Goal: Task Accomplishment & Management: Manage account settings

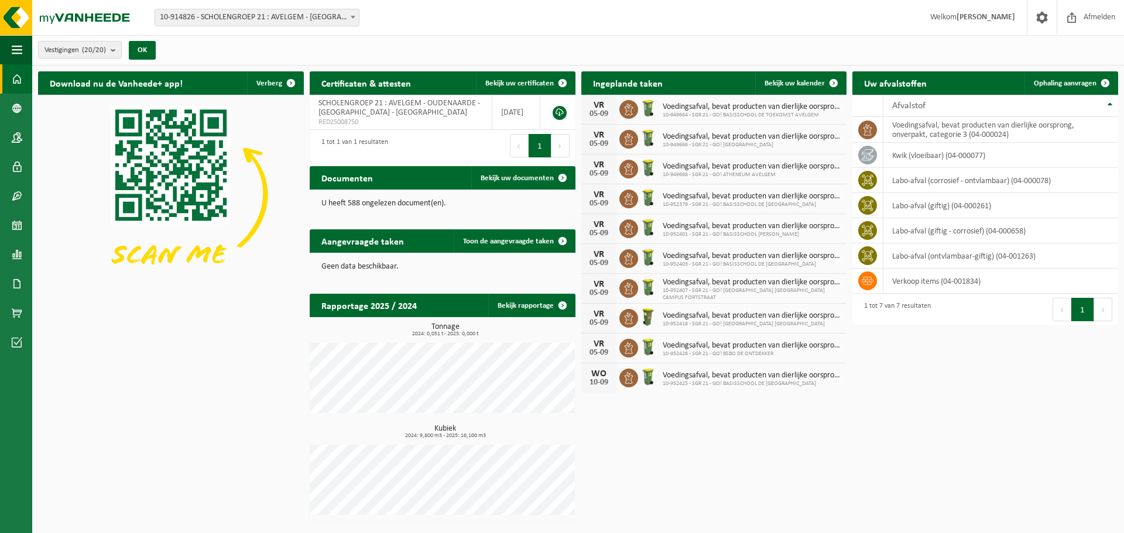
click at [355, 16] on b at bounding box center [353, 17] width 5 height 3
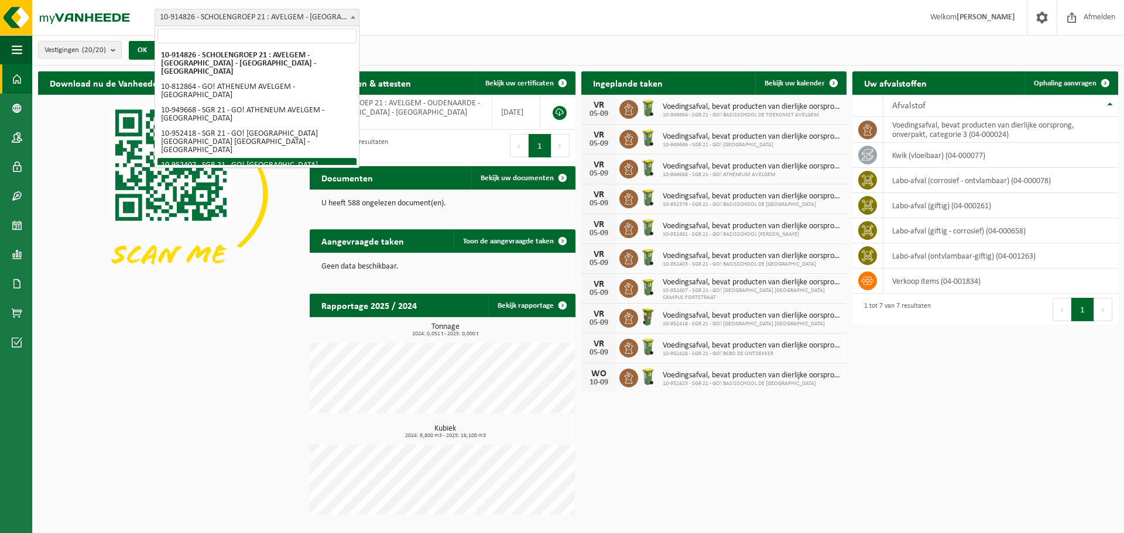
select select "143359"
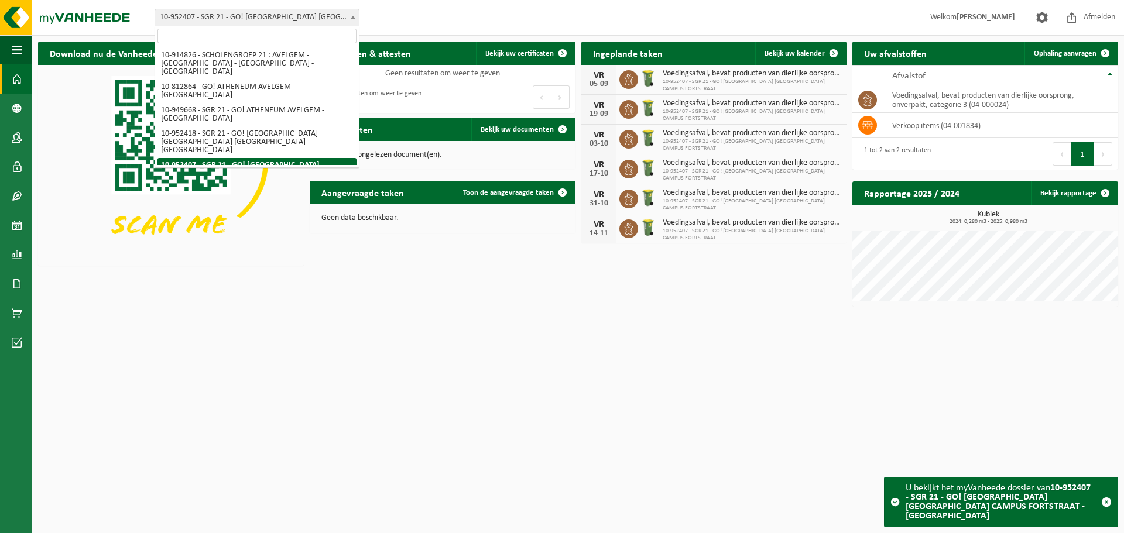
click at [355, 18] on b at bounding box center [353, 17] width 5 height 3
